Goal: Information Seeking & Learning: Find specific fact

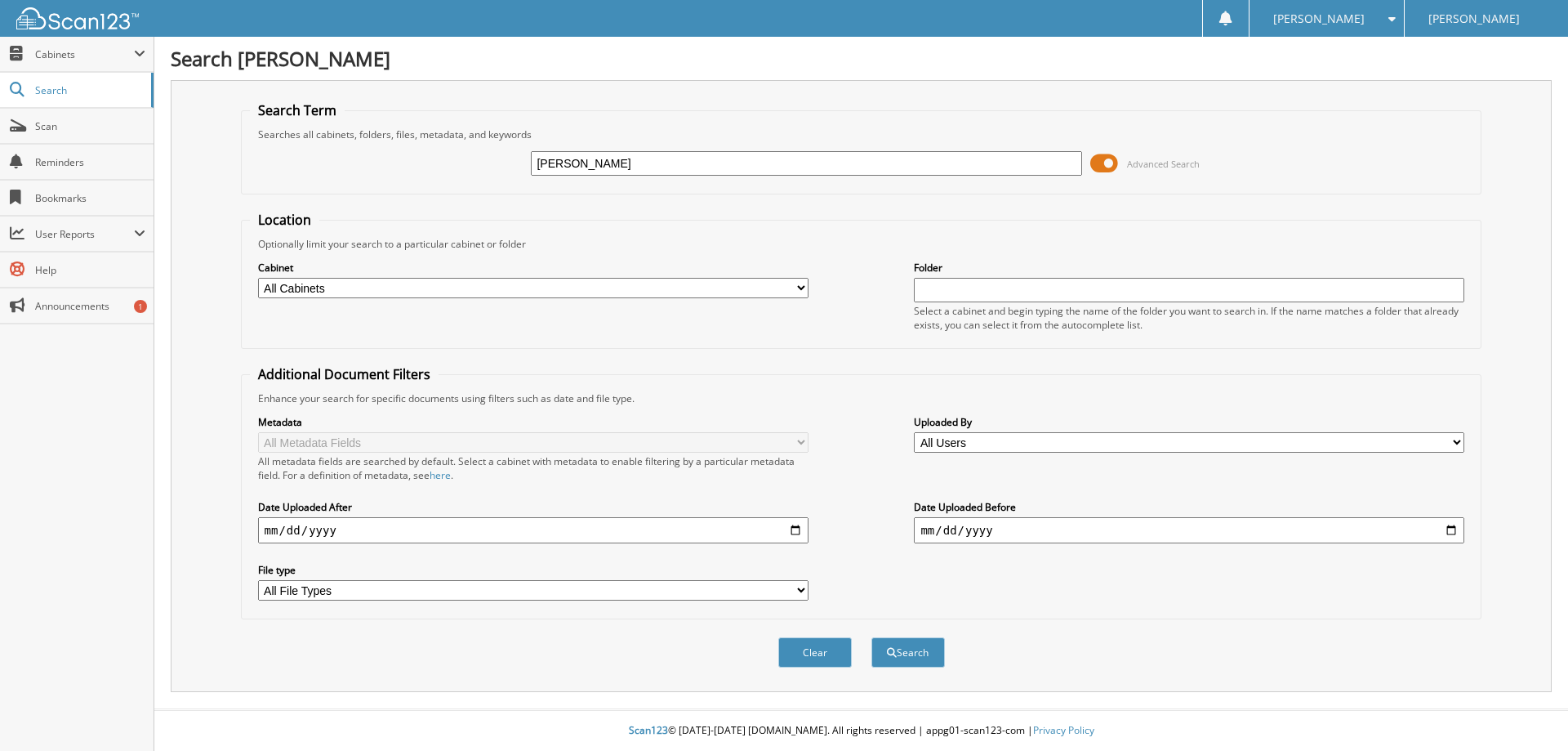
type input "[PERSON_NAME]"
click at [871, 637] on button "Search" at bounding box center [908, 652] width 74 height 30
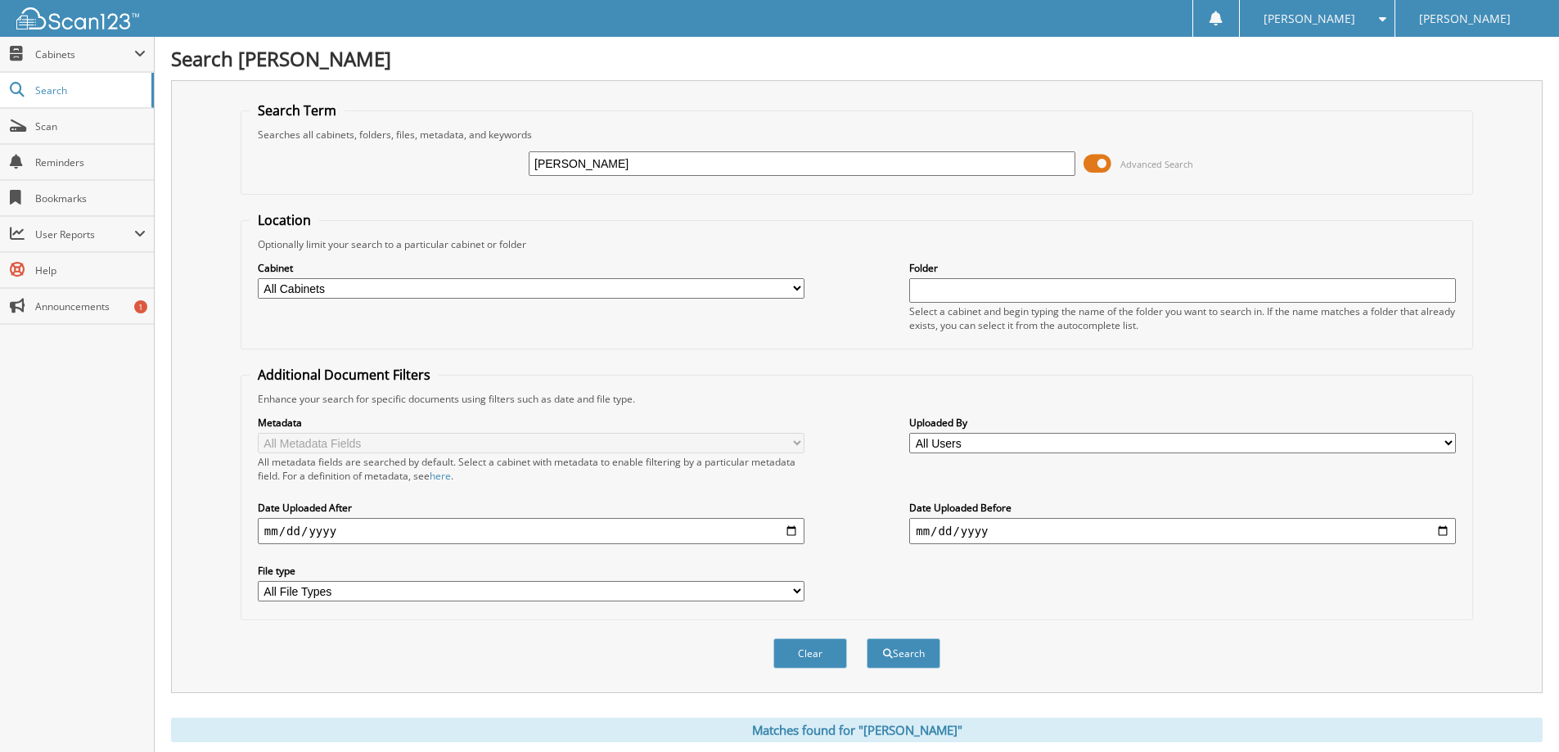
click at [614, 165] on input "[PERSON_NAME]" at bounding box center [802, 163] width 547 height 25
type input "B"
type input "DA5227"
click at [867, 638] on button "Search" at bounding box center [904, 653] width 74 height 30
click at [457, 294] on select "All Cabinets DEALS PARTS SERVICE Needs Filing" at bounding box center [531, 288] width 547 height 20
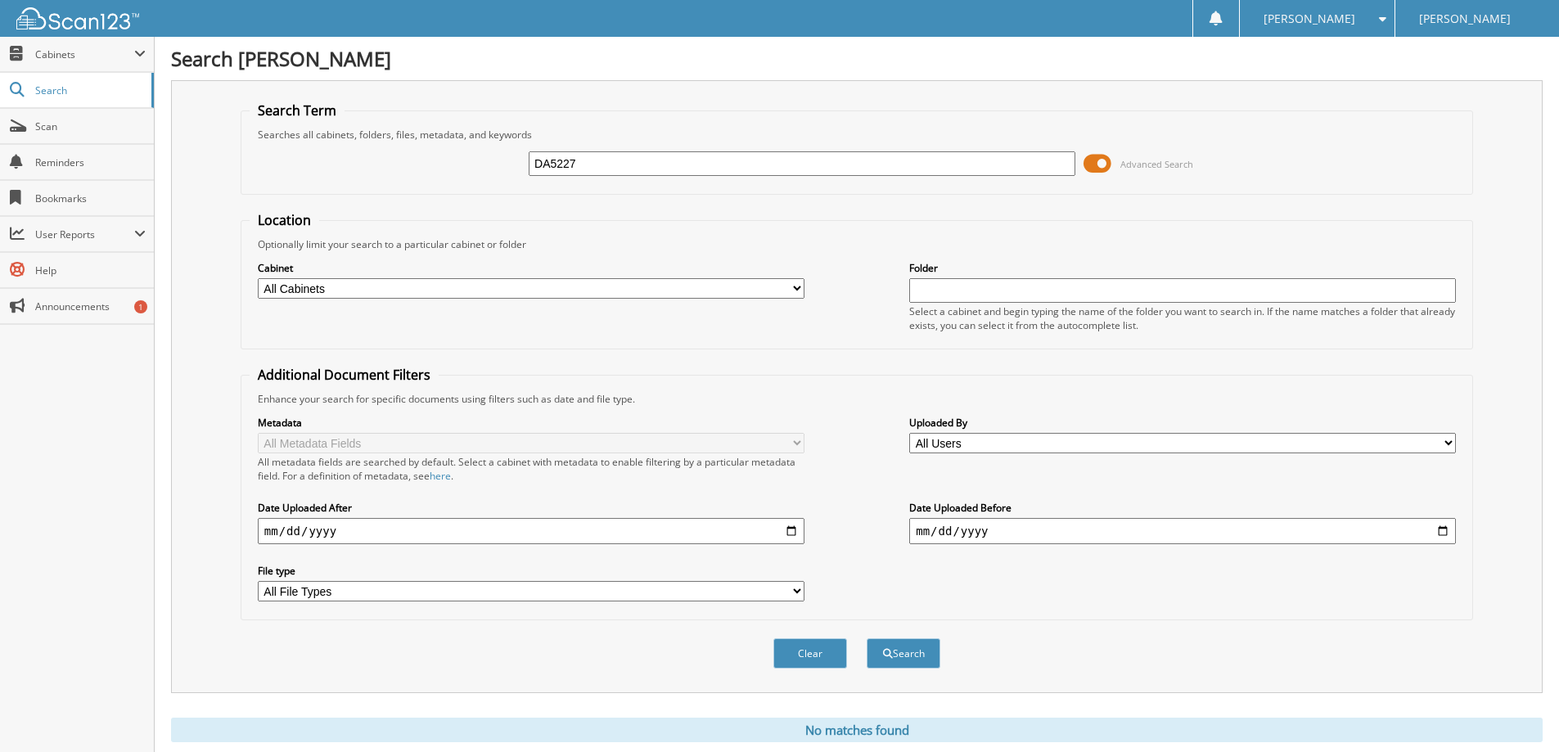
select select "14325"
click at [258, 278] on select "All Cabinets DEALS PARTS SERVICE Needs Filing" at bounding box center [531, 288] width 547 height 20
click at [892, 660] on button "Search" at bounding box center [904, 653] width 74 height 30
click at [603, 166] on input "DA5227" at bounding box center [802, 163] width 547 height 25
type input "D"
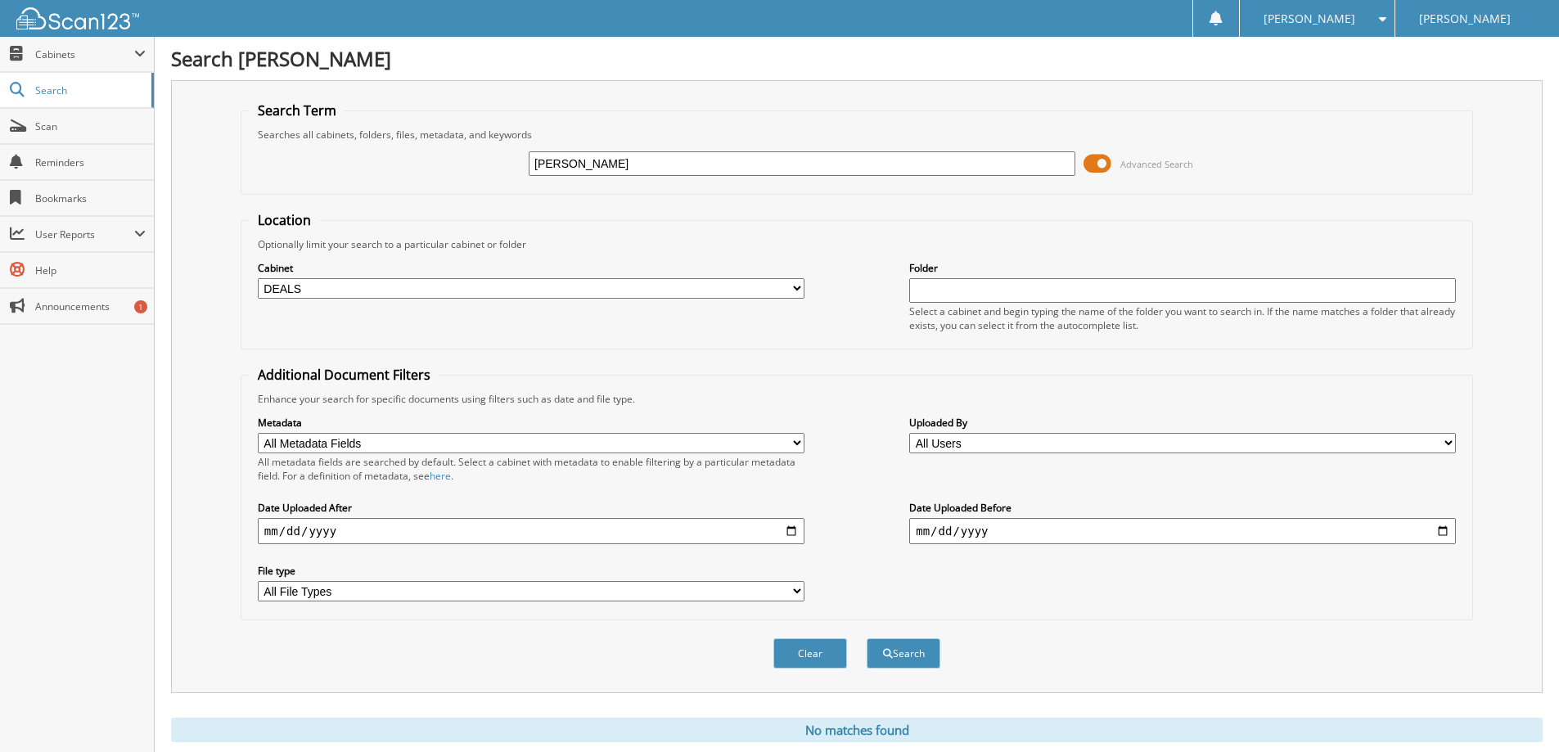
type input "[PERSON_NAME]"
click at [867, 638] on button "Search" at bounding box center [904, 653] width 74 height 30
